Goal: Information Seeking & Learning: Check status

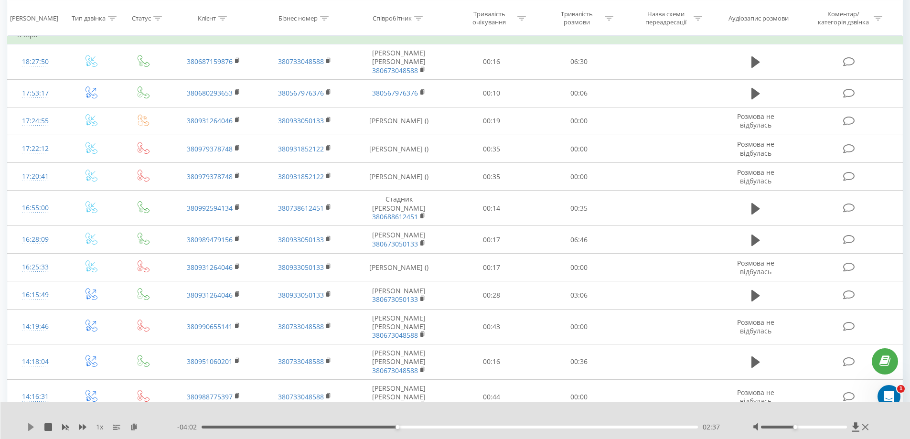
click at [29, 425] on icon at bounding box center [31, 427] width 8 height 8
click at [522, 426] on div "00:00" at bounding box center [450, 427] width 497 height 3
click at [503, 427] on div "04:03" at bounding box center [450, 427] width 497 height 3
drag, startPoint x: 506, startPoint y: 426, endPoint x: 496, endPoint y: 427, distance: 9.7
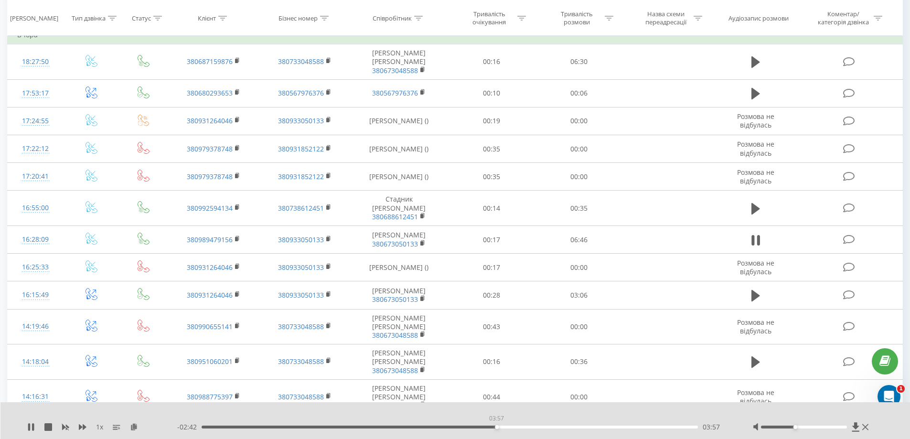
click at [496, 427] on div "03:57" at bounding box center [450, 427] width 497 height 3
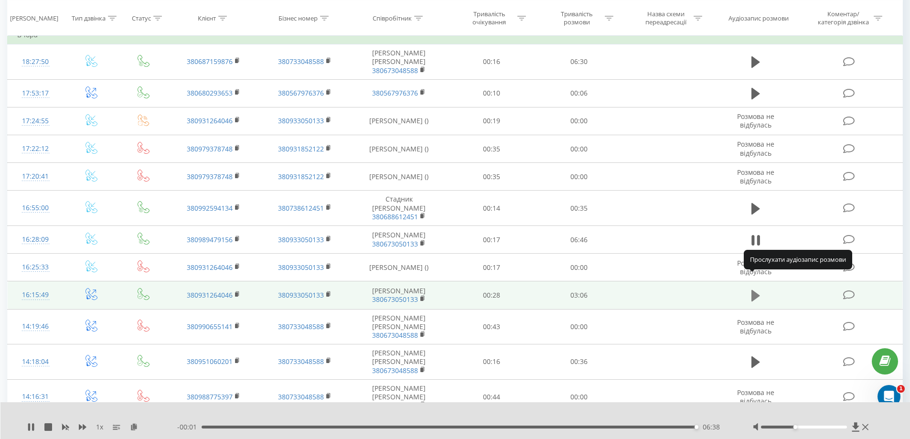
click at [752, 290] on icon at bounding box center [755, 295] width 9 height 11
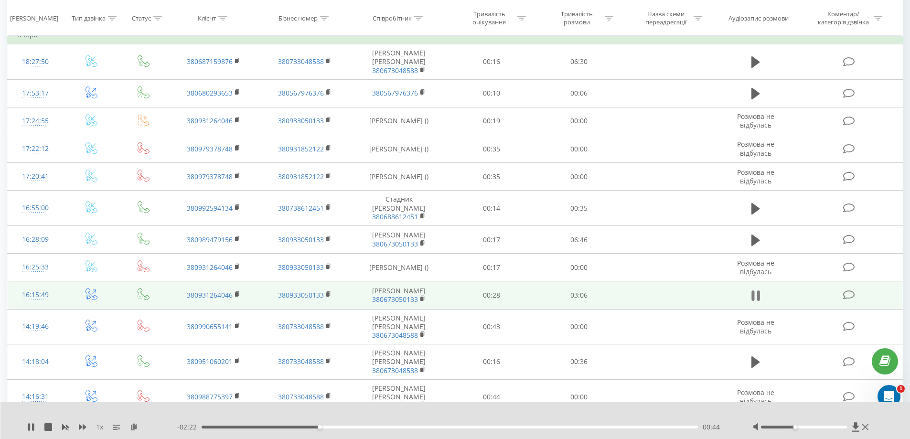
click at [756, 289] on icon at bounding box center [755, 295] width 9 height 13
click at [29, 427] on icon at bounding box center [31, 427] width 6 height 8
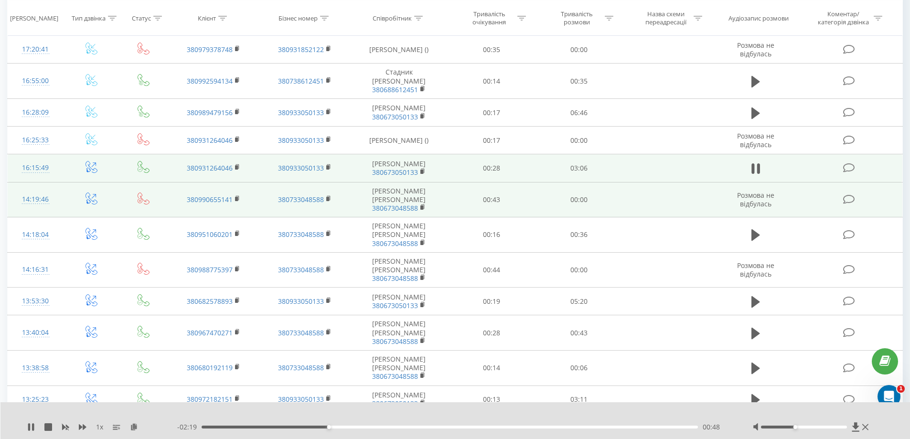
scroll to position [344, 0]
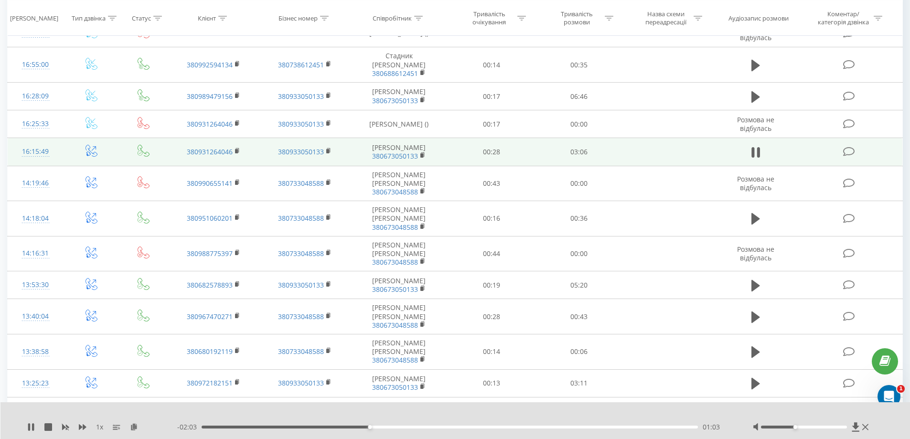
click at [394, 426] on div "01:03" at bounding box center [450, 427] width 497 height 3
click at [411, 426] on div "01:19" at bounding box center [450, 427] width 497 height 3
click at [647, 428] on div "02:43" at bounding box center [450, 427] width 497 height 3
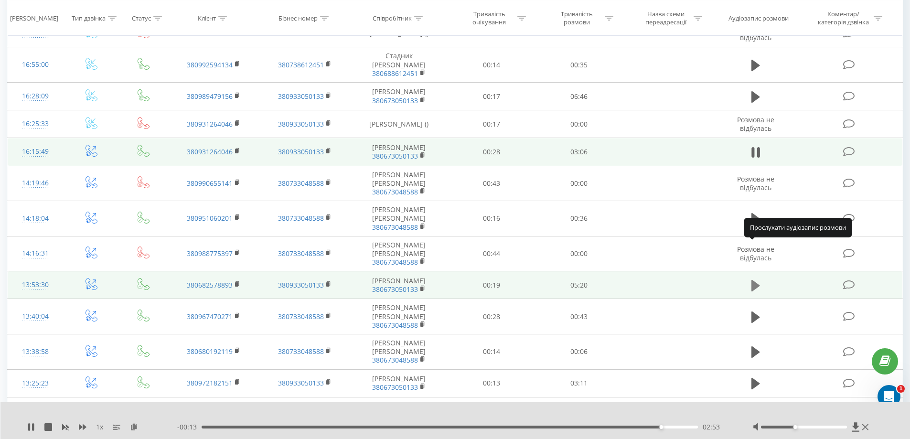
click at [752, 280] on icon at bounding box center [755, 285] width 9 height 11
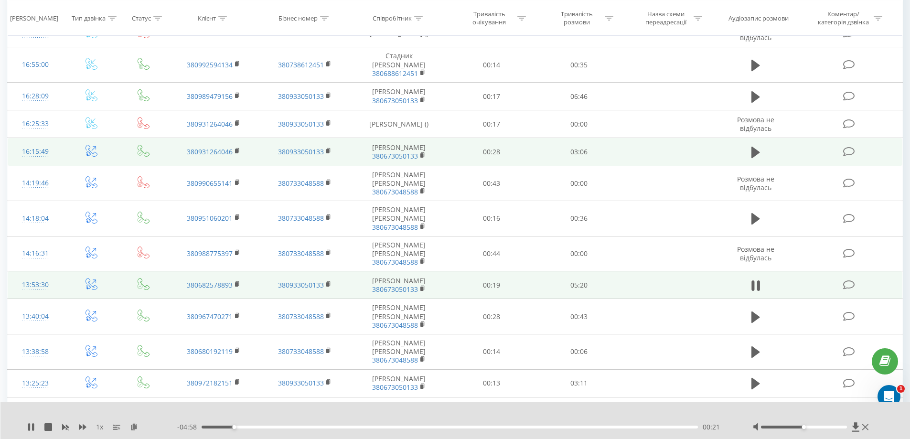
drag, startPoint x: 795, startPoint y: 427, endPoint x: 807, endPoint y: 426, distance: 12.0
click at [807, 426] on div at bounding box center [804, 427] width 86 height 3
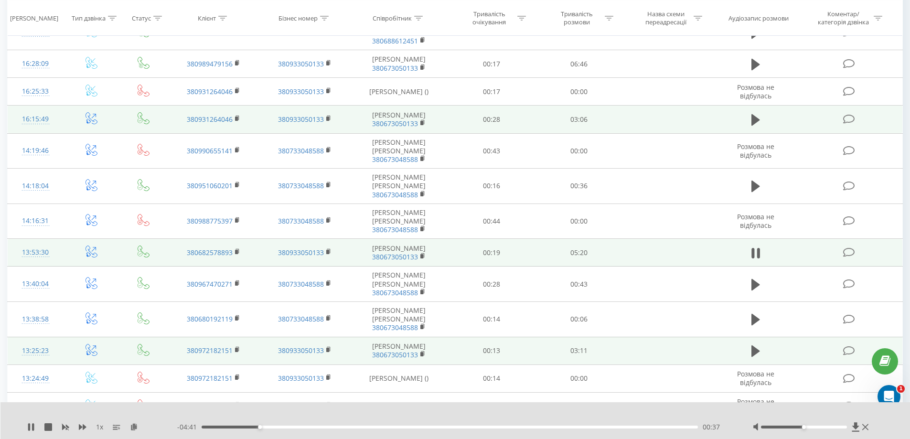
scroll to position [392, 0]
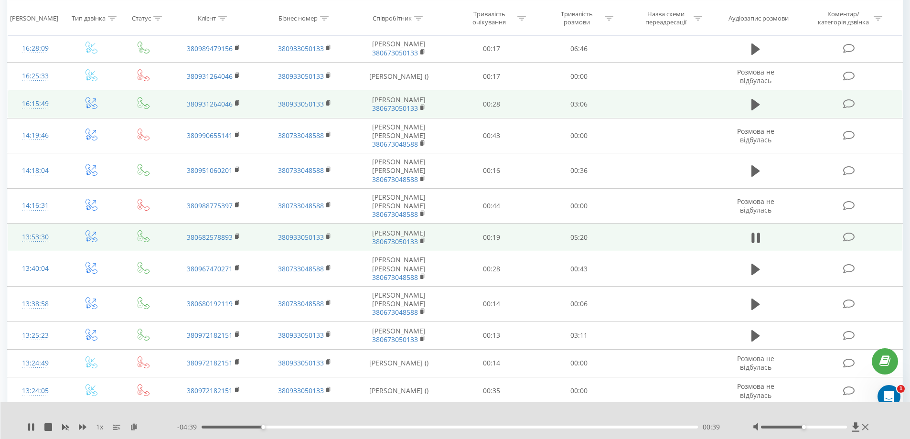
click at [285, 426] on div "00:39" at bounding box center [450, 427] width 497 height 3
click at [313, 426] on div "01:12" at bounding box center [450, 427] width 497 height 3
click at [353, 426] on div "01:37" at bounding box center [450, 427] width 497 height 3
drag, startPoint x: 803, startPoint y: 427, endPoint x: 823, endPoint y: 426, distance: 19.6
click at [823, 426] on div "Accessibility label" at bounding box center [821, 427] width 4 height 4
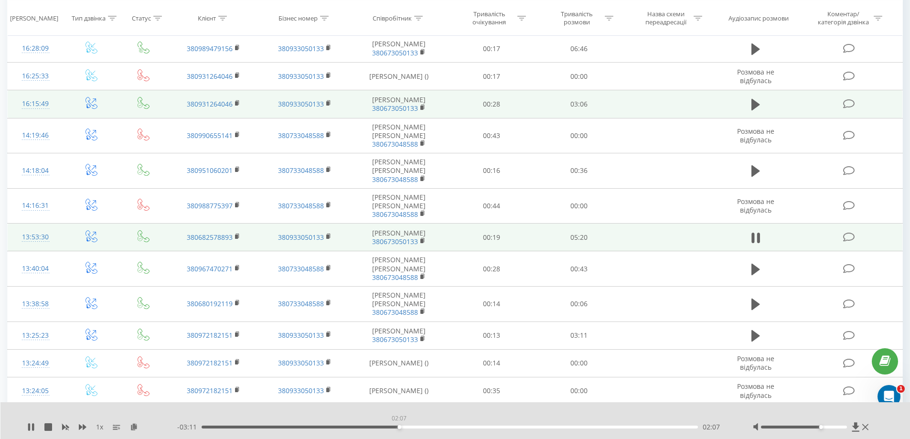
click at [399, 426] on div "02:07" at bounding box center [450, 427] width 497 height 3
click at [426, 426] on div "02:10" at bounding box center [450, 427] width 497 height 3
click at [458, 426] on div "02:34" at bounding box center [450, 427] width 497 height 3
click at [472, 426] on div "02:46" at bounding box center [450, 427] width 497 height 3
click at [498, 426] on div "03:11" at bounding box center [450, 427] width 497 height 3
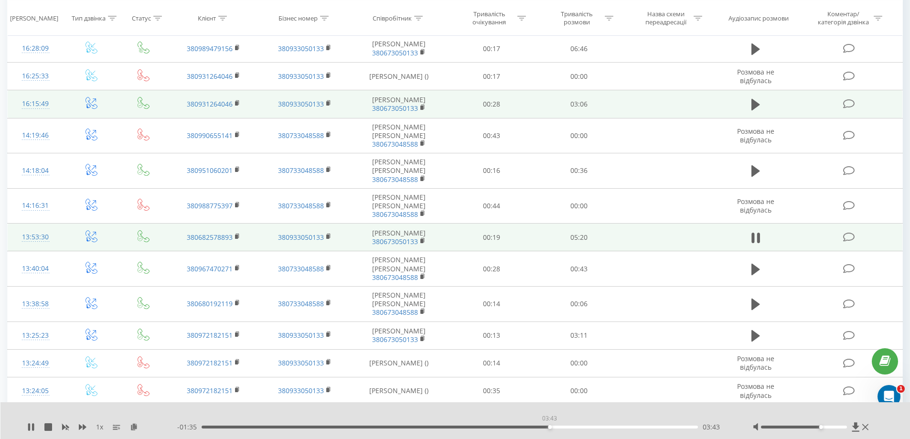
click at [549, 426] on div "03:43" at bounding box center [450, 427] width 497 height 3
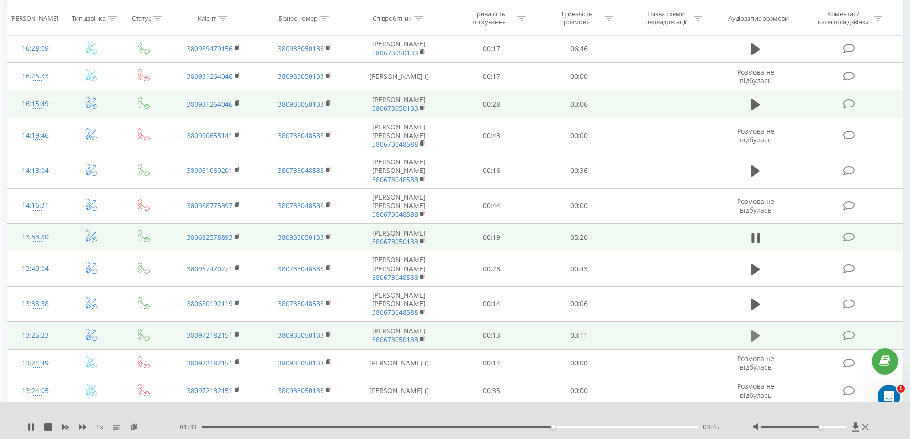
click at [758, 329] on icon at bounding box center [755, 335] width 9 height 13
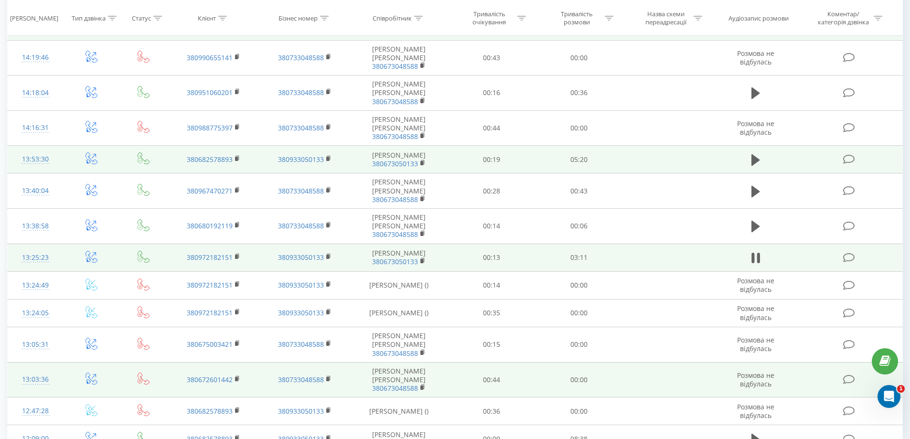
scroll to position [490, 0]
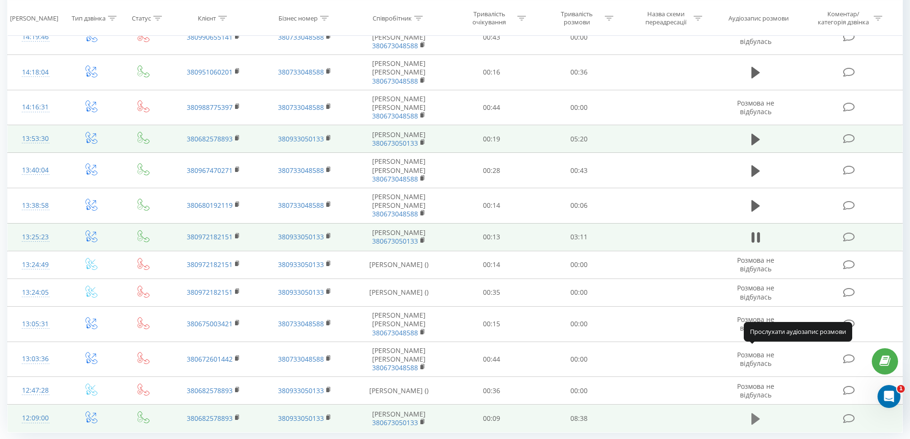
click at [755, 413] on icon at bounding box center [755, 418] width 9 height 11
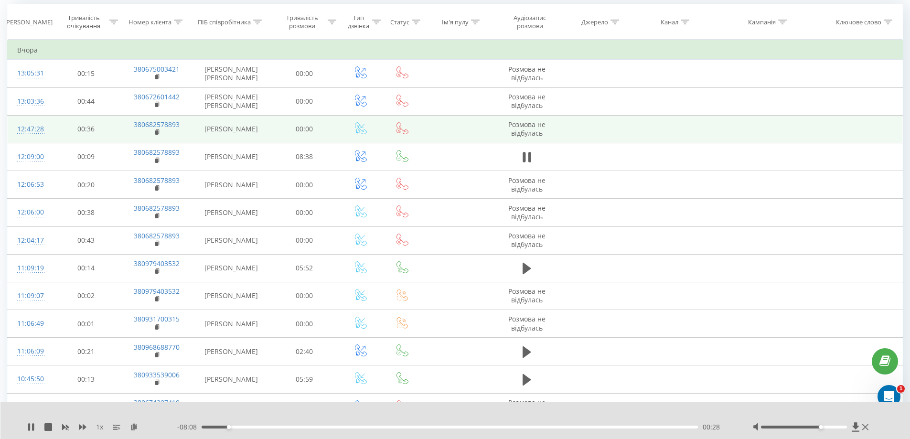
scroll to position [96, 0]
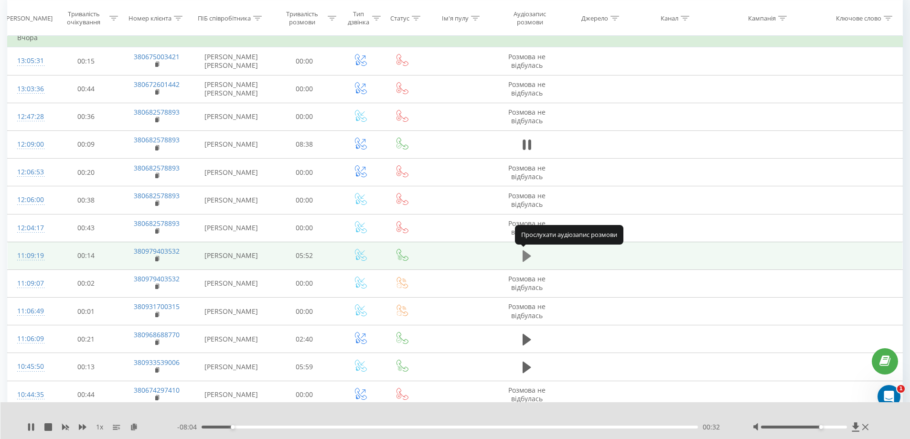
click at [522, 255] on icon at bounding box center [526, 255] width 9 height 13
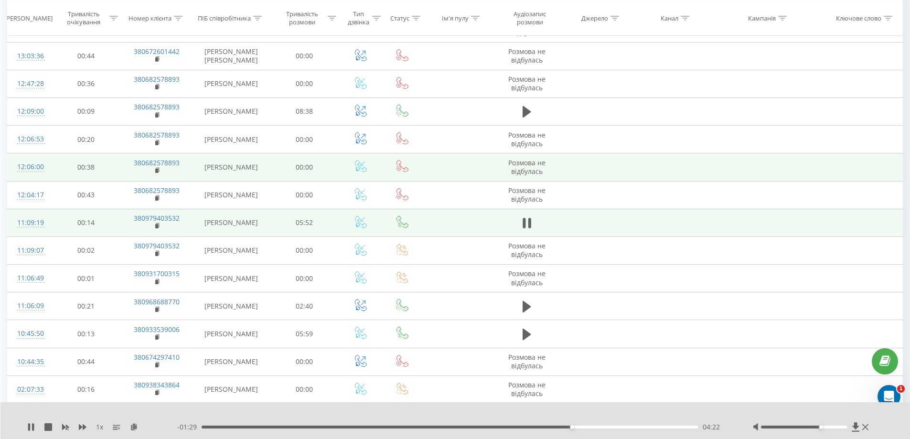
scroll to position [143, 0]
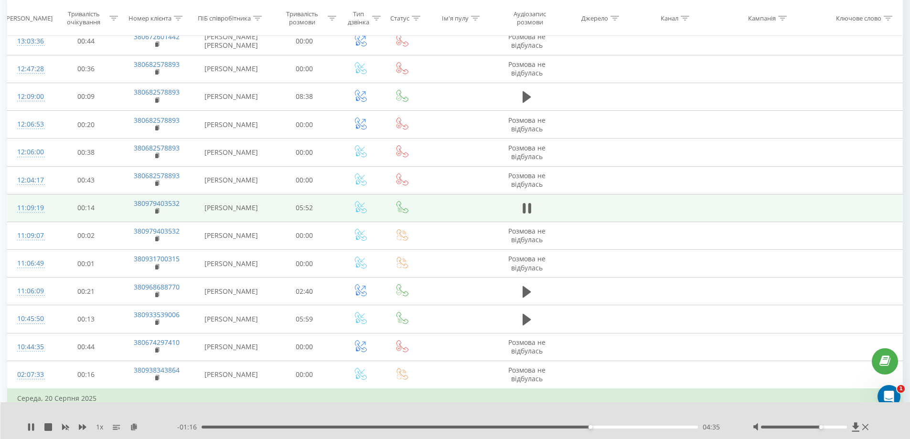
click at [612, 428] on div "04:35" at bounding box center [450, 427] width 497 height 3
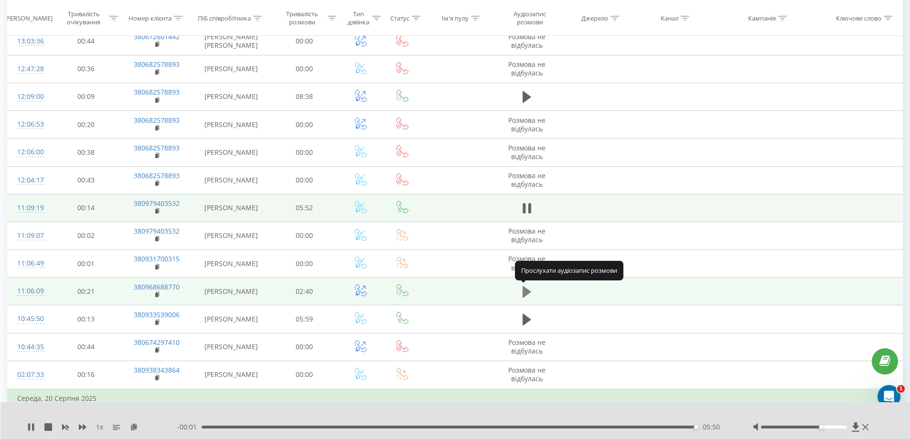
click at [525, 290] on icon at bounding box center [526, 291] width 9 height 11
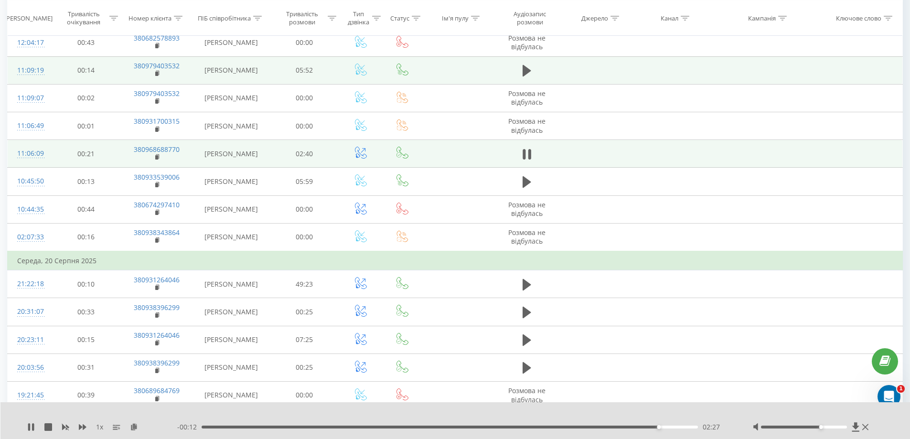
scroll to position [287, 0]
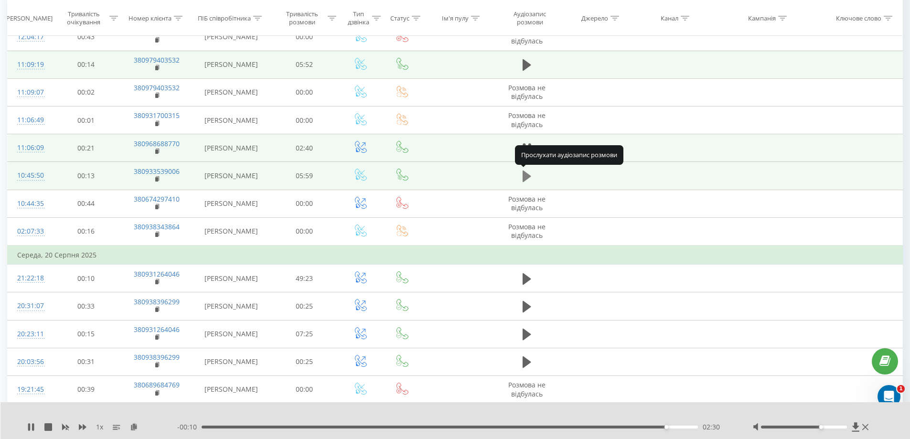
click at [528, 171] on icon at bounding box center [526, 176] width 9 height 13
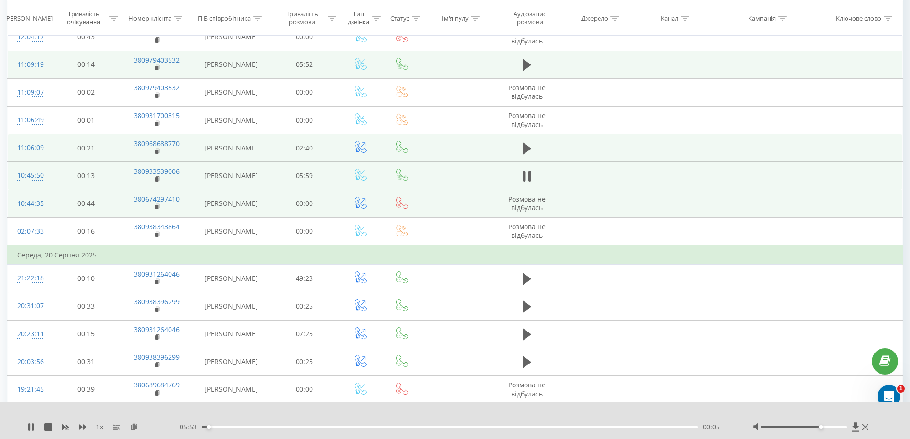
scroll to position [334, 0]
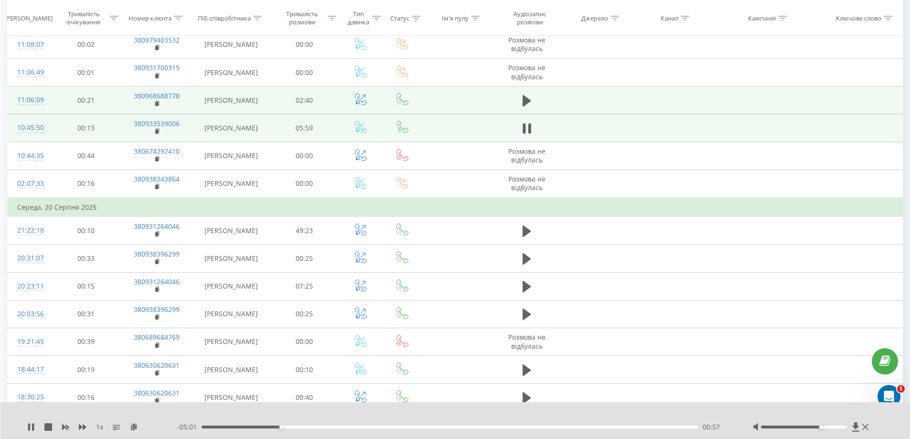
click at [297, 427] on div "00:57" at bounding box center [450, 427] width 497 height 3
click at [315, 427] on div "01:11" at bounding box center [450, 427] width 497 height 3
click at [32, 425] on icon at bounding box center [33, 427] width 2 height 8
